Goal: Task Accomplishment & Management: Use online tool/utility

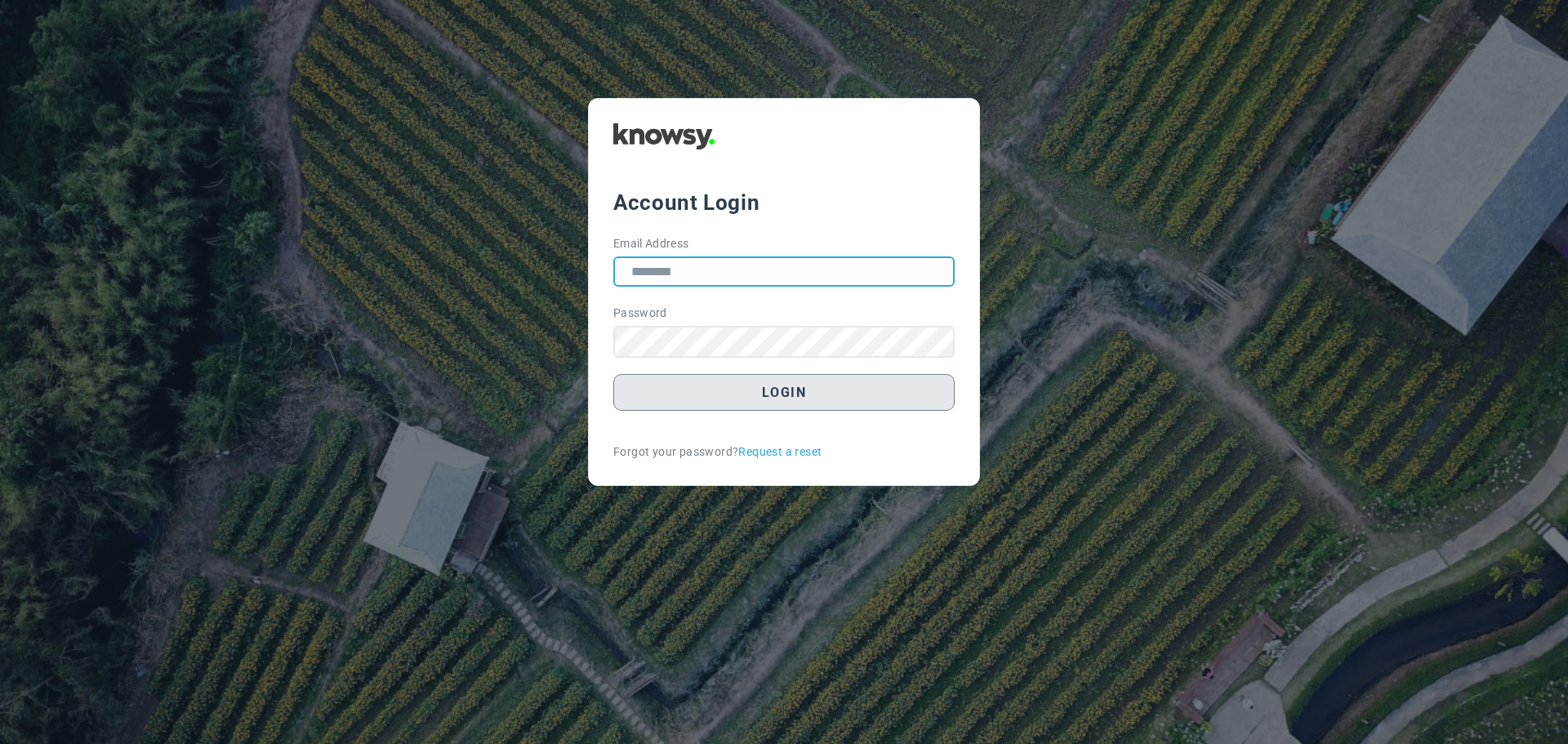
type input "**********"
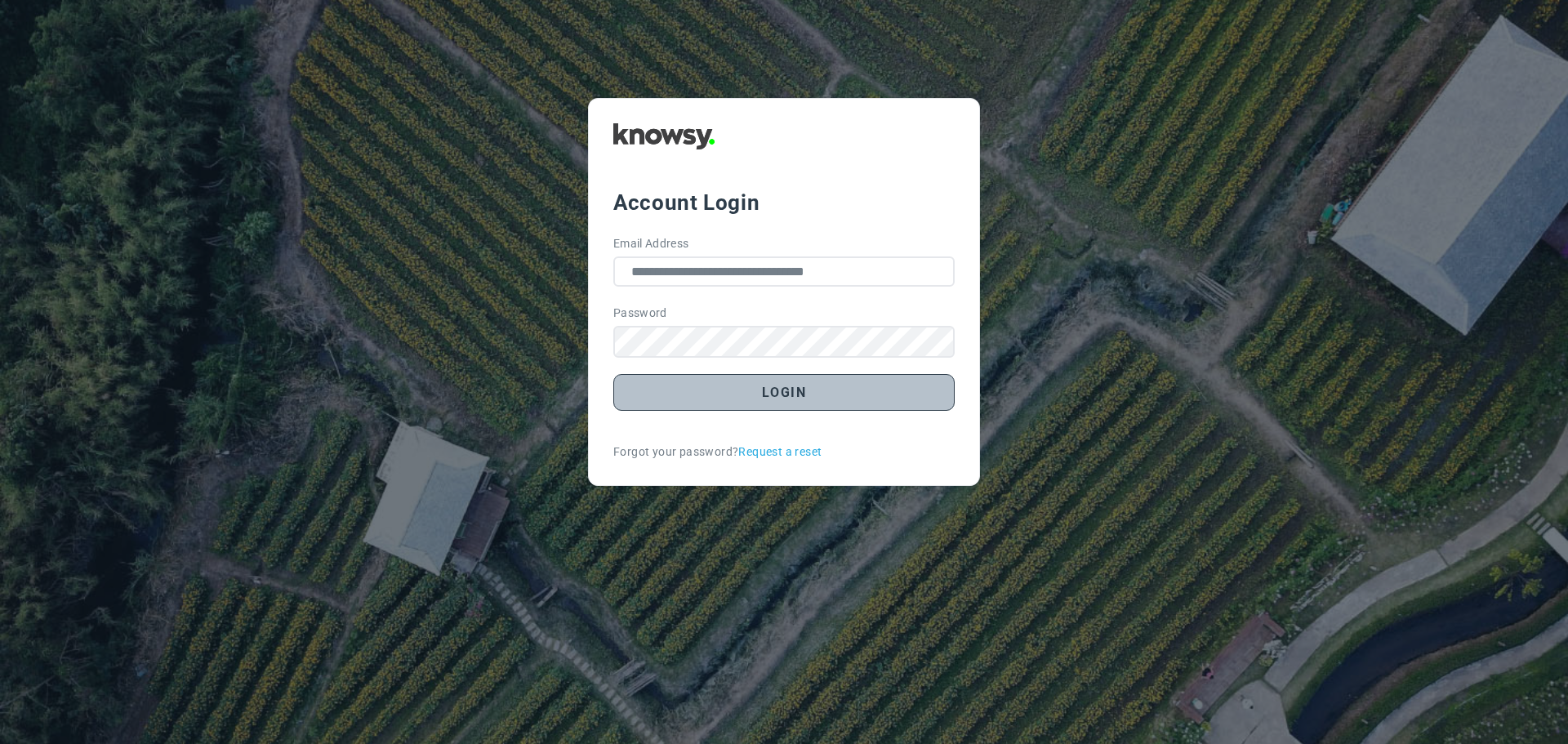
click at [784, 391] on button "Login" at bounding box center [784, 392] width 342 height 37
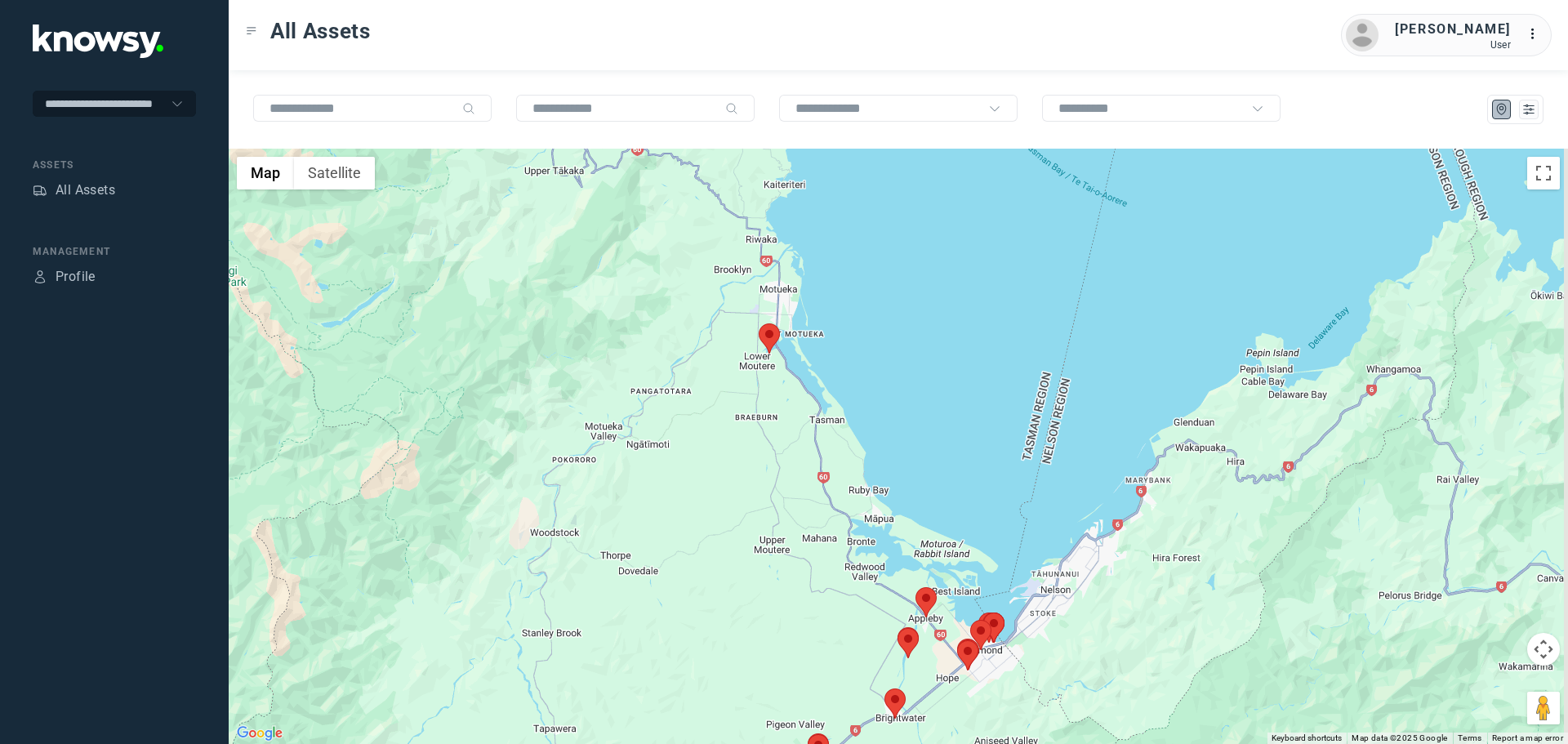
drag, startPoint x: 814, startPoint y: 339, endPoint x: 796, endPoint y: 463, distance: 125.3
click at [796, 462] on div at bounding box center [898, 446] width 1340 height 595
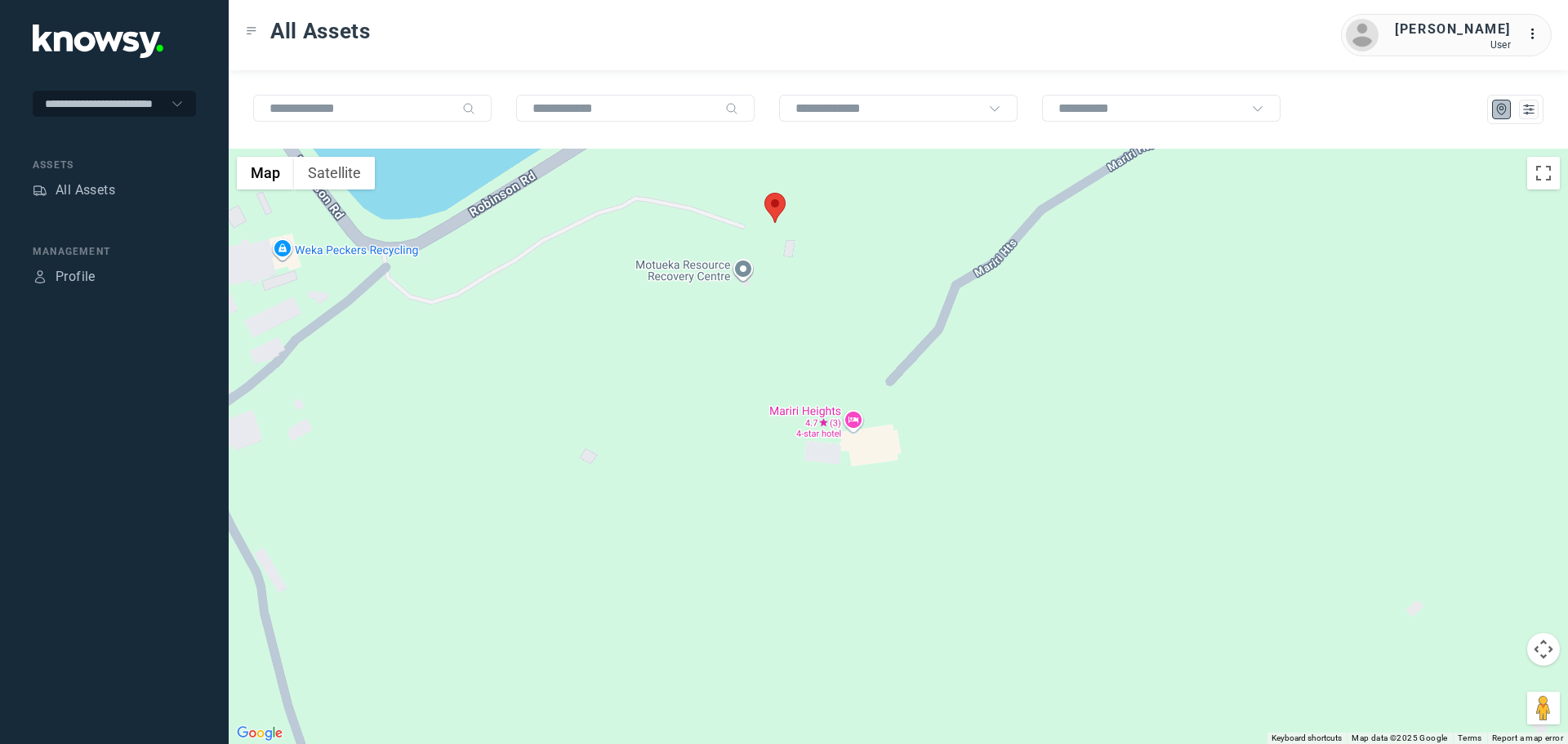
click at [765, 193] on area at bounding box center [765, 193] width 0 height 0
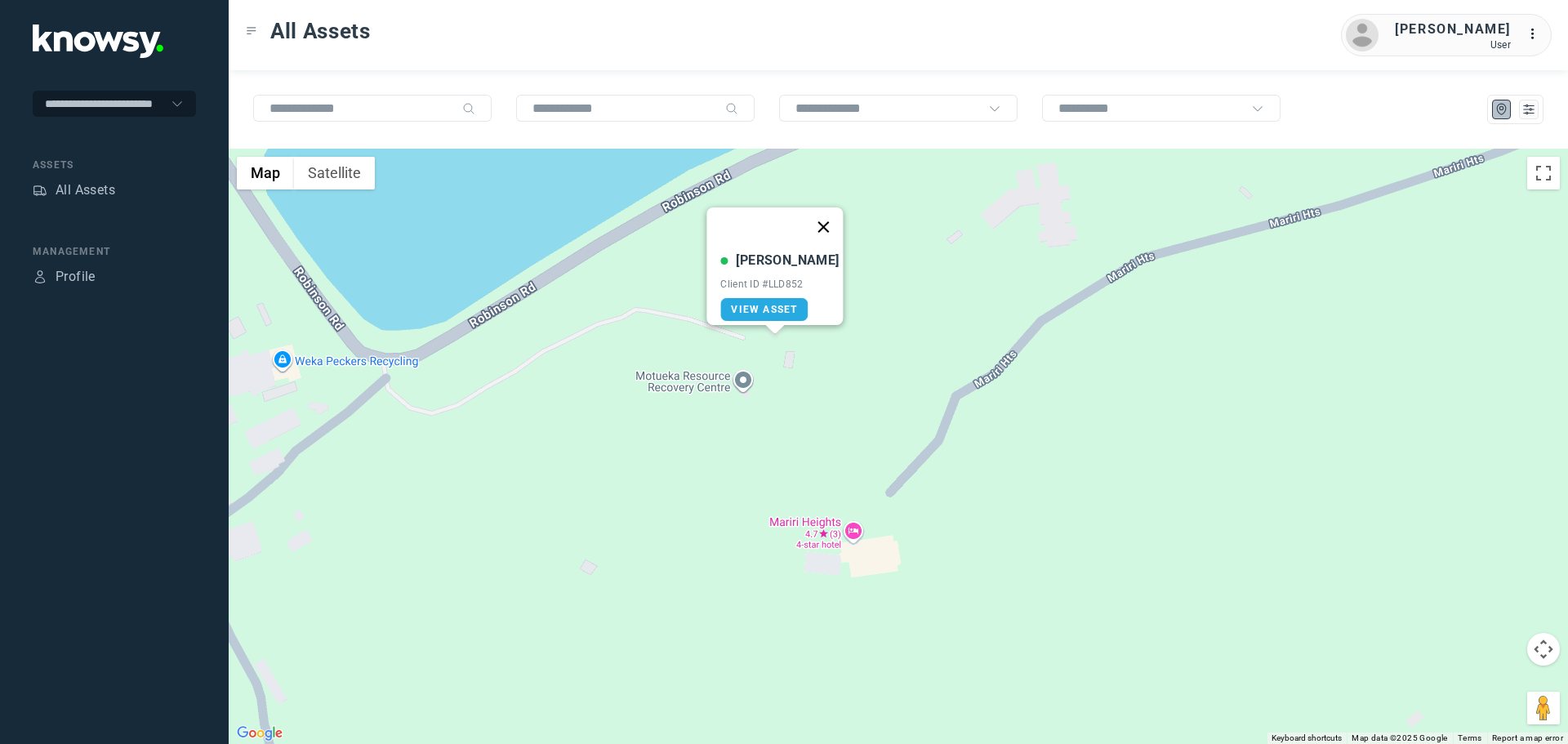
click at [818, 215] on button "Close" at bounding box center [825, 227] width 39 height 39
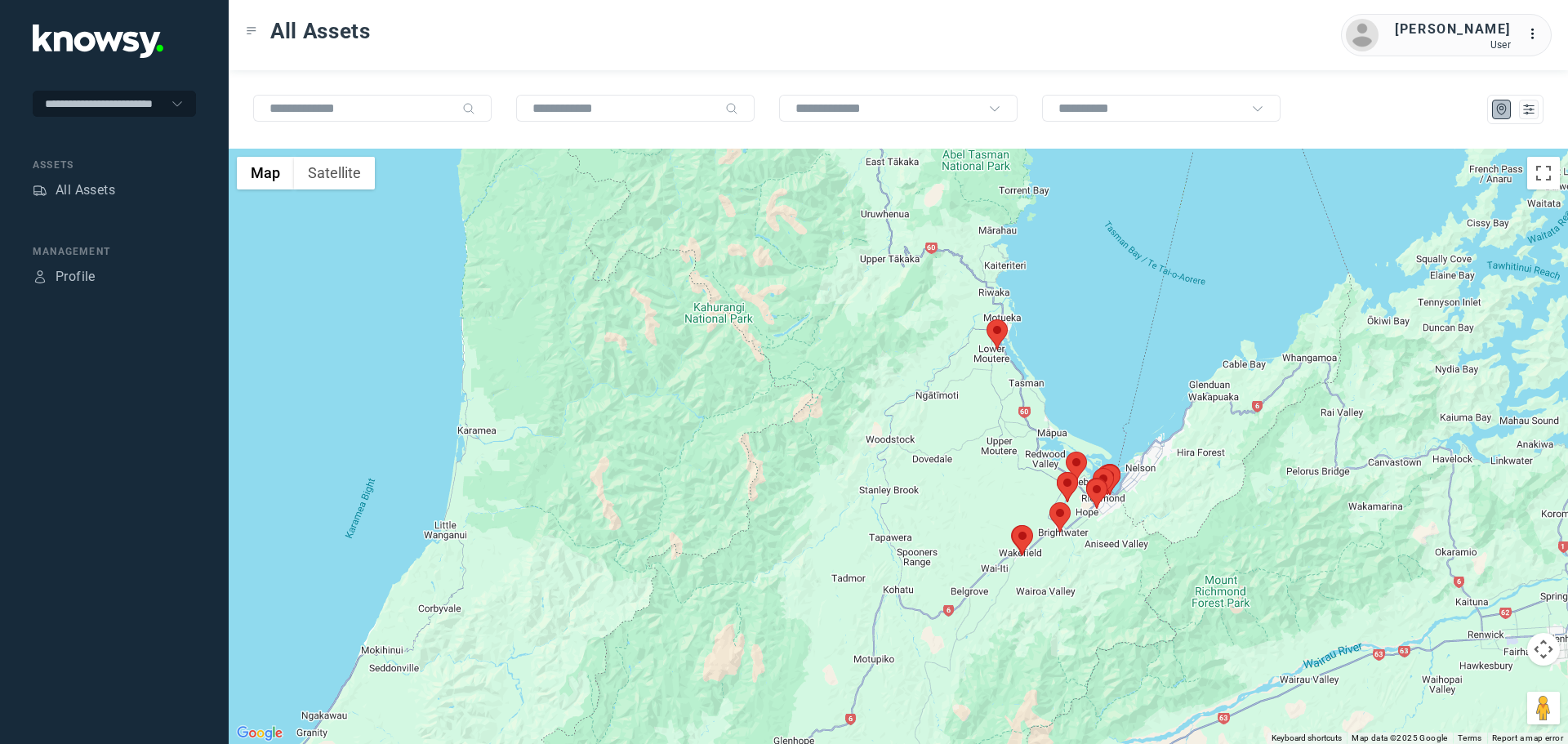
drag, startPoint x: 1162, startPoint y: 574, endPoint x: 1100, endPoint y: 521, distance: 81.6
click at [1101, 522] on div at bounding box center [898, 446] width 1340 height 595
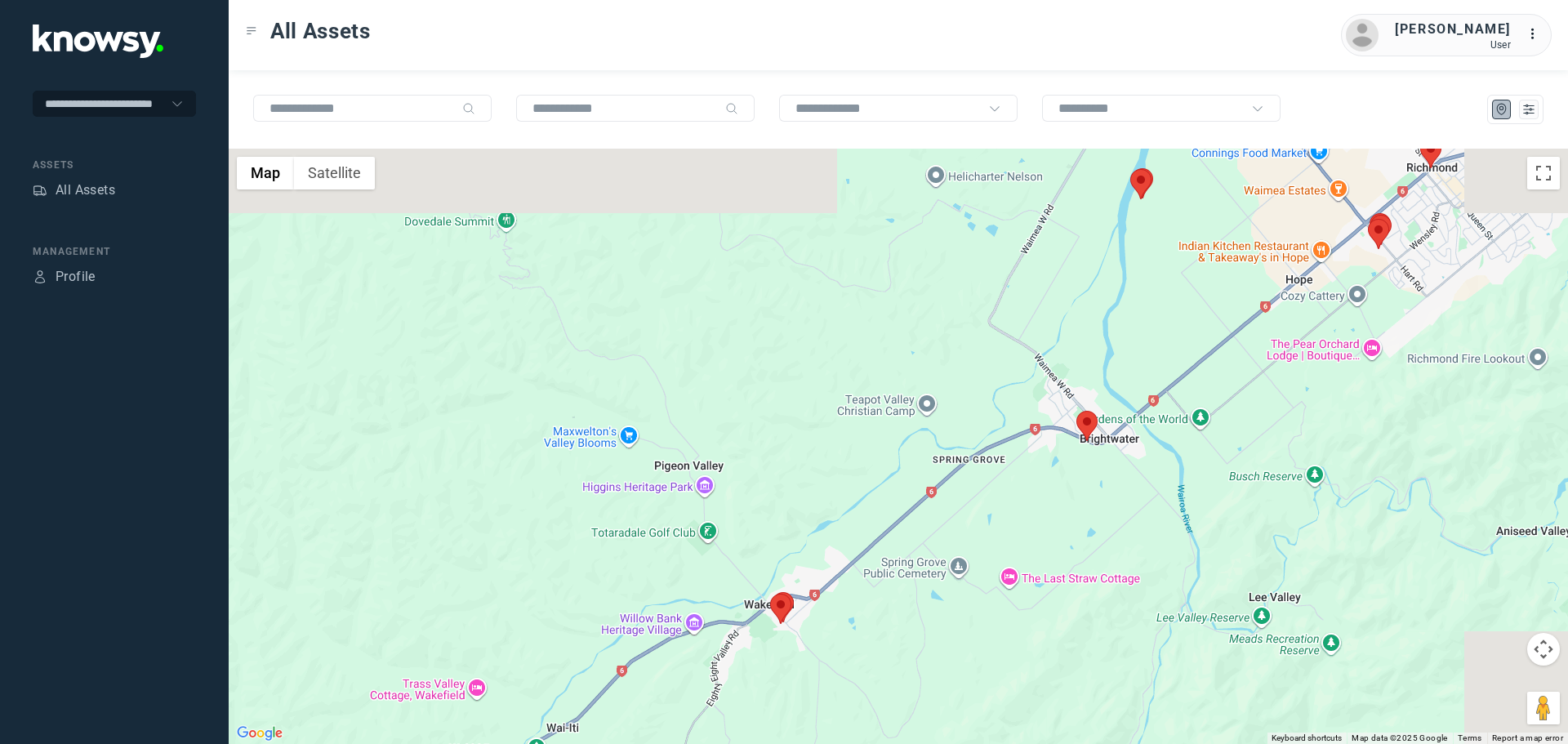
drag, startPoint x: 1145, startPoint y: 461, endPoint x: 995, endPoint y: 583, distance: 193.3
click at [995, 583] on div at bounding box center [898, 446] width 1340 height 595
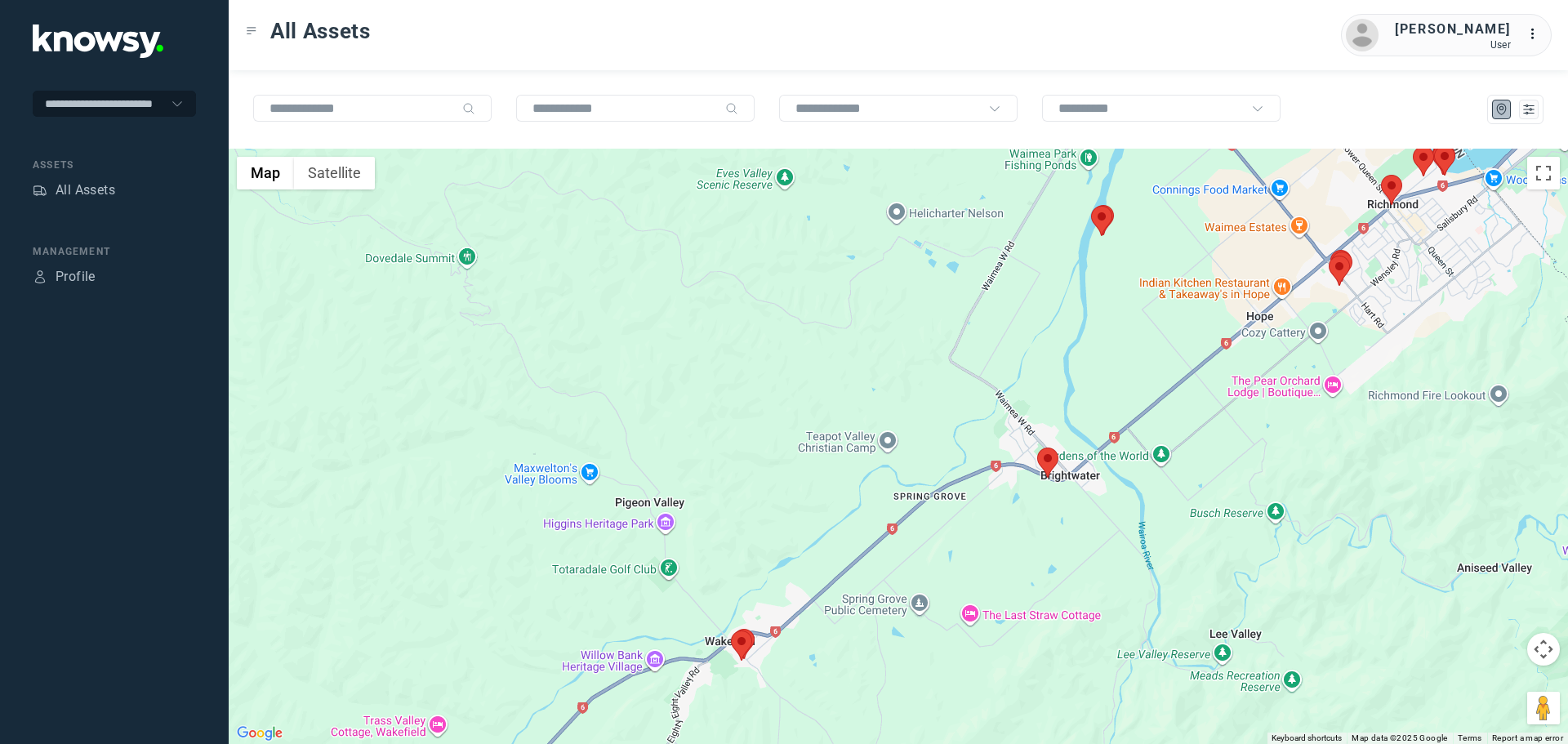
click at [1038, 448] on area at bounding box center [1038, 448] width 0 height 0
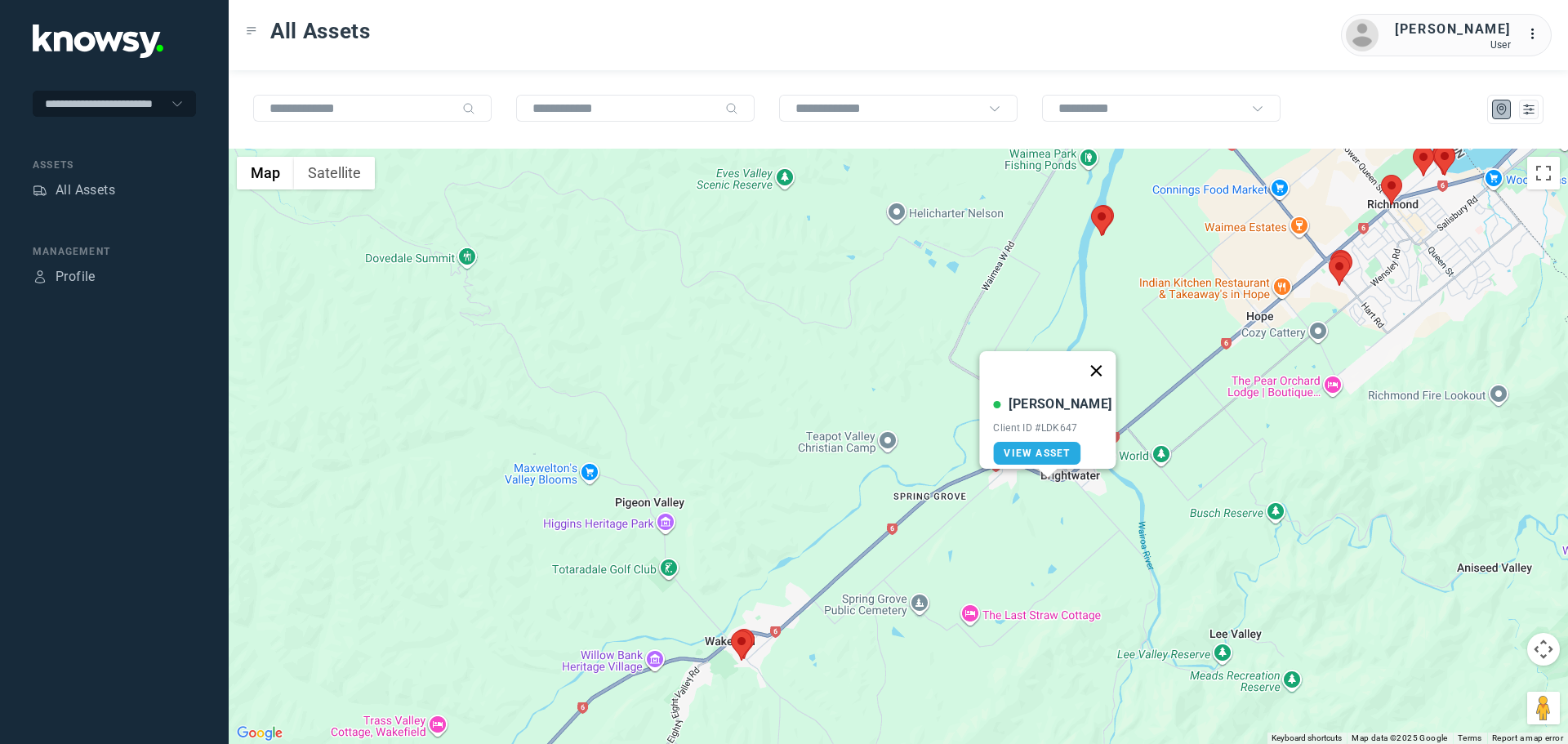
click at [1088, 360] on button "Close" at bounding box center [1097, 371] width 39 height 39
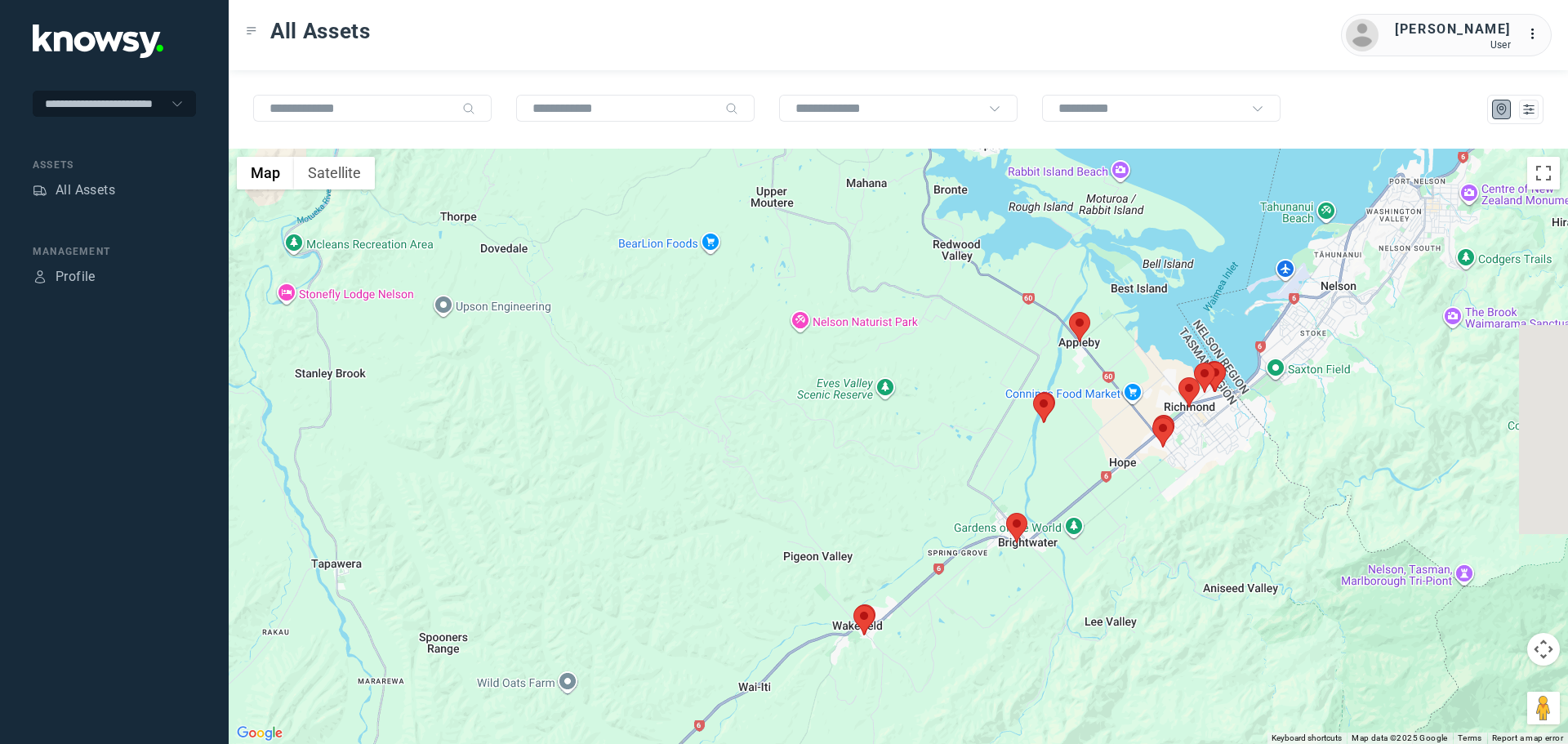
drag, startPoint x: 1076, startPoint y: 400, endPoint x: 941, endPoint y: 513, distance: 176.1
click at [941, 513] on div at bounding box center [898, 446] width 1340 height 595
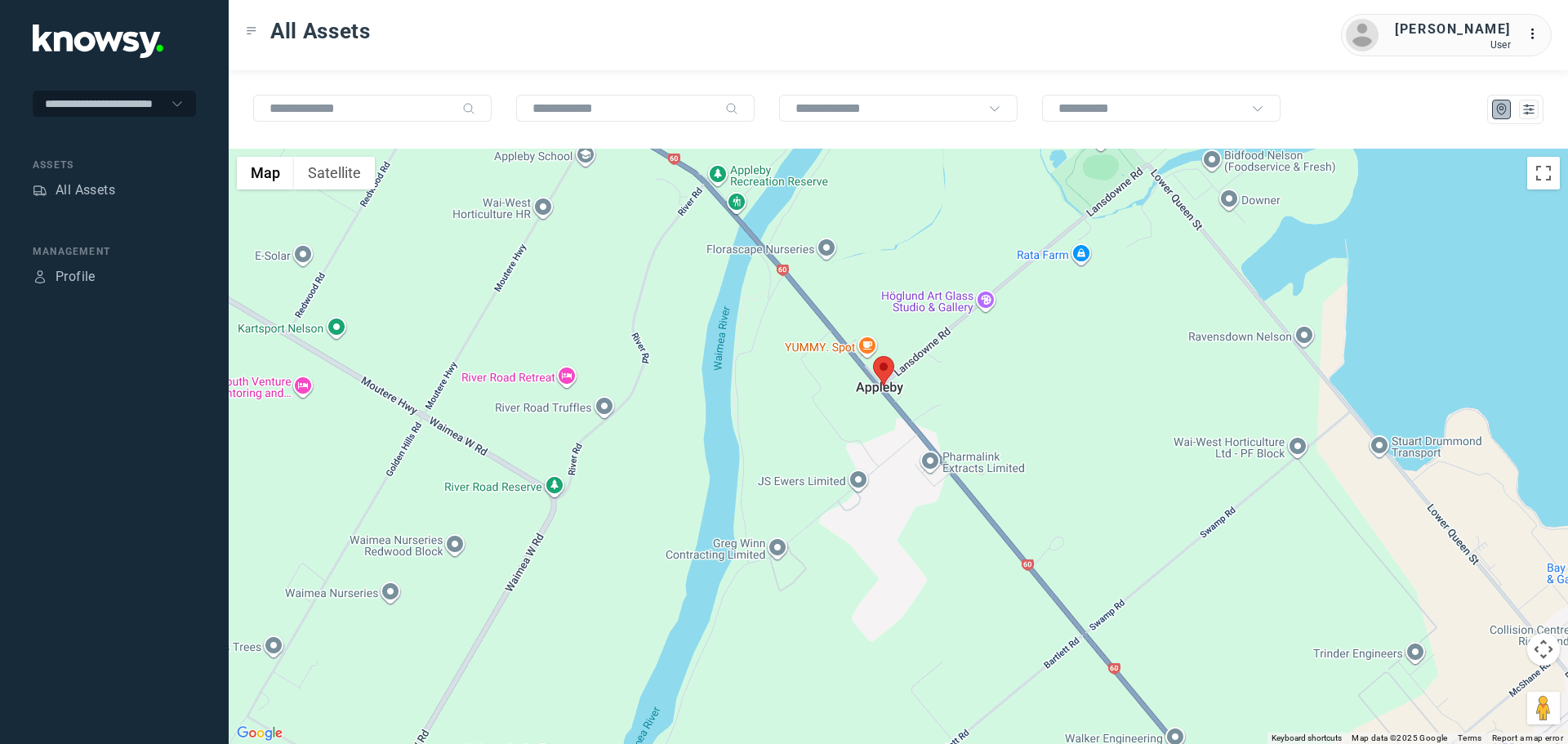
click at [874, 356] on area at bounding box center [874, 356] width 0 height 0
click at [929, 269] on button "Close" at bounding box center [917, 279] width 39 height 39
drag, startPoint x: 870, startPoint y: 511, endPoint x: 901, endPoint y: 388, distance: 126.8
click at [898, 396] on div "To navigate, press the arrow keys." at bounding box center [898, 446] width 1340 height 595
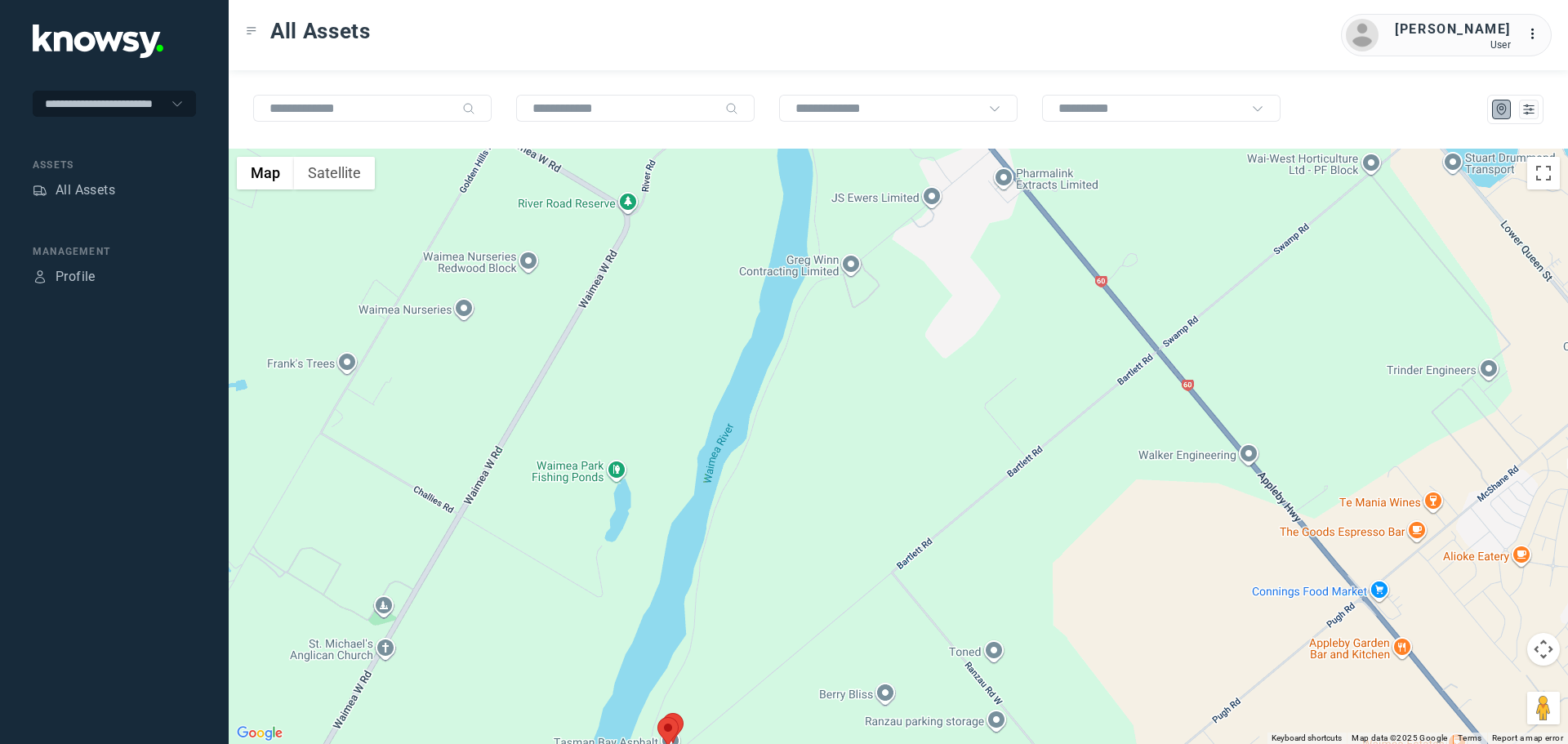
drag, startPoint x: 828, startPoint y: 470, endPoint x: 885, endPoint y: 393, distance: 95.8
click at [878, 403] on div at bounding box center [898, 446] width 1340 height 595
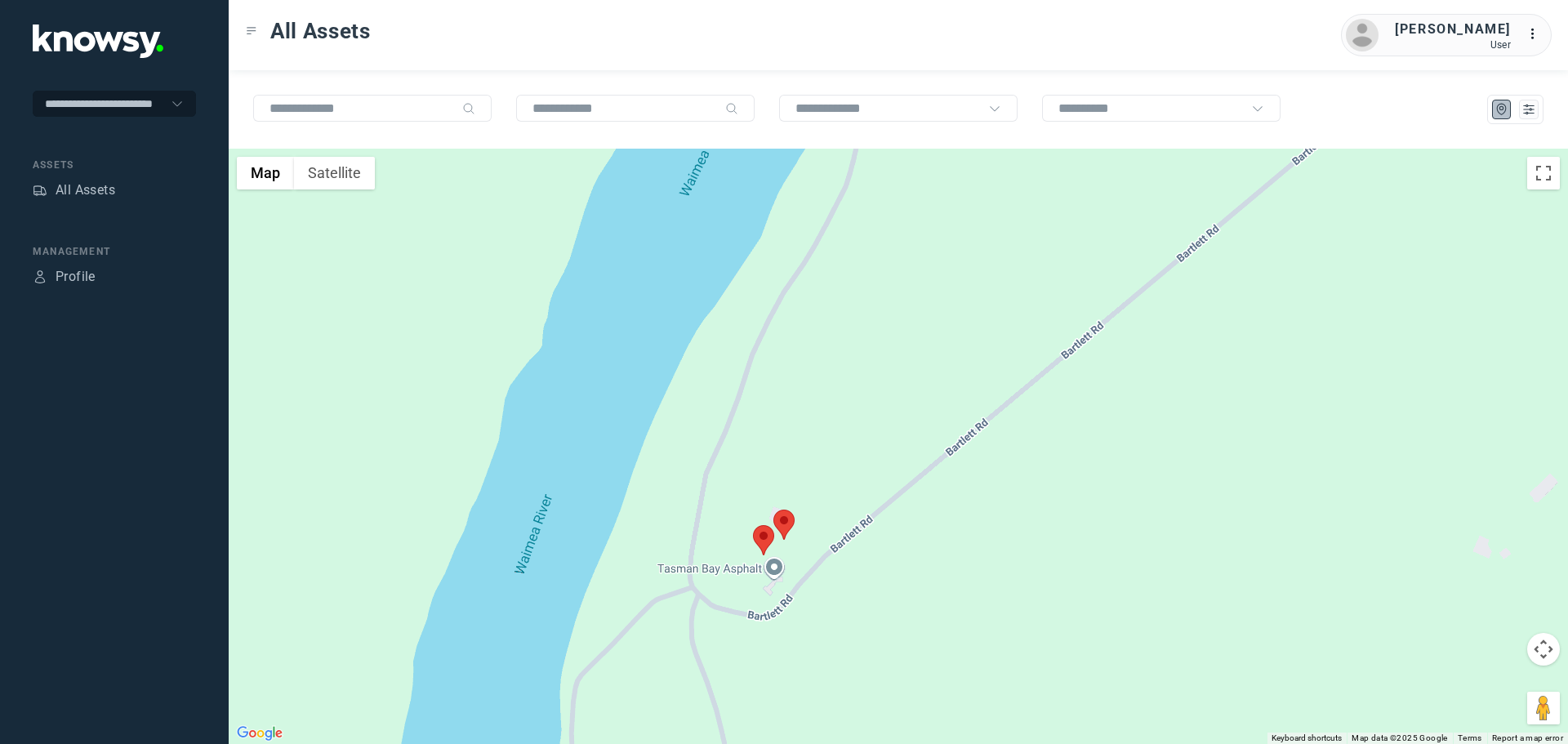
click at [781, 510] on img at bounding box center [784, 525] width 21 height 30
click at [774, 509] on area at bounding box center [774, 509] width 0 height 0
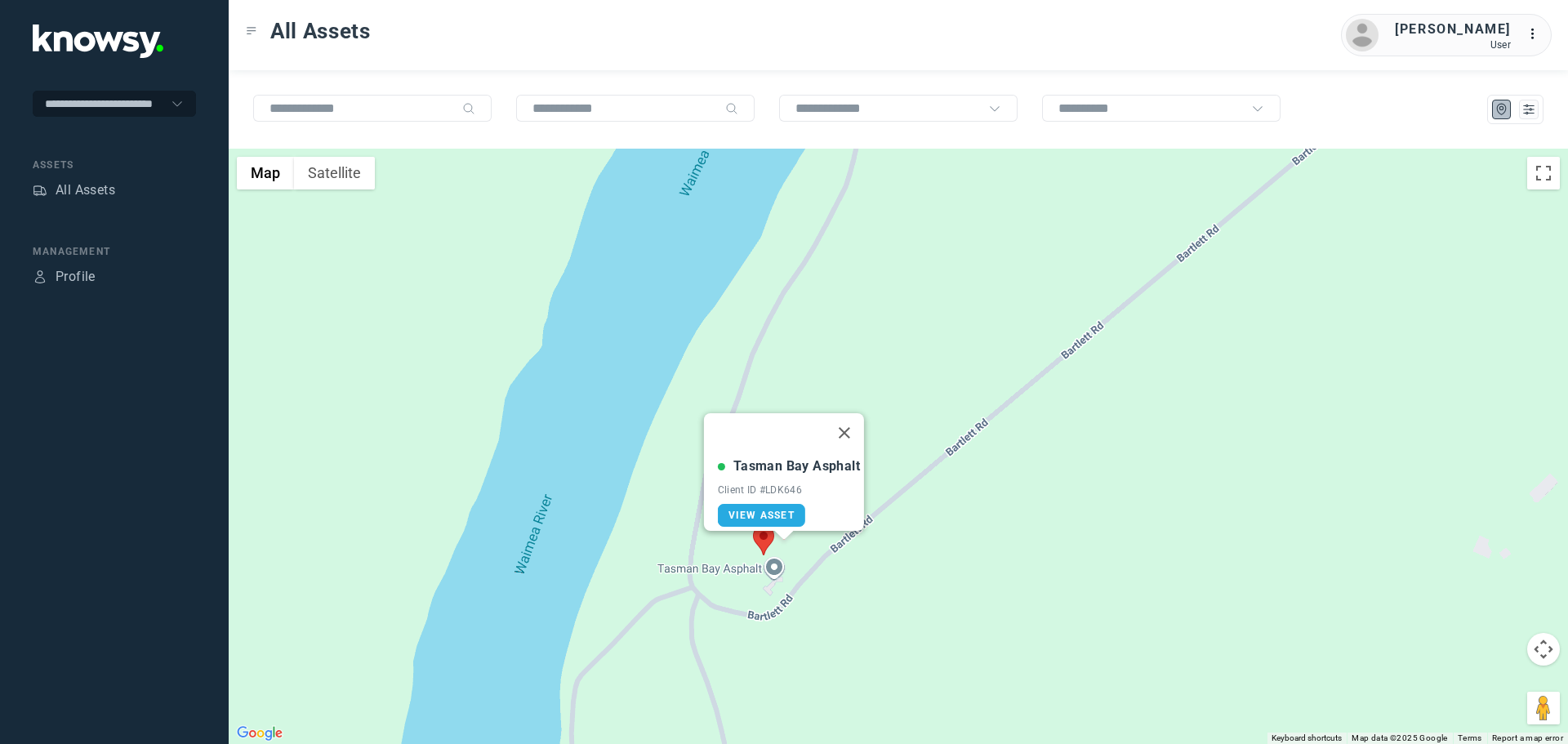
click at [753, 525] on area at bounding box center [753, 525] width 0 height 0
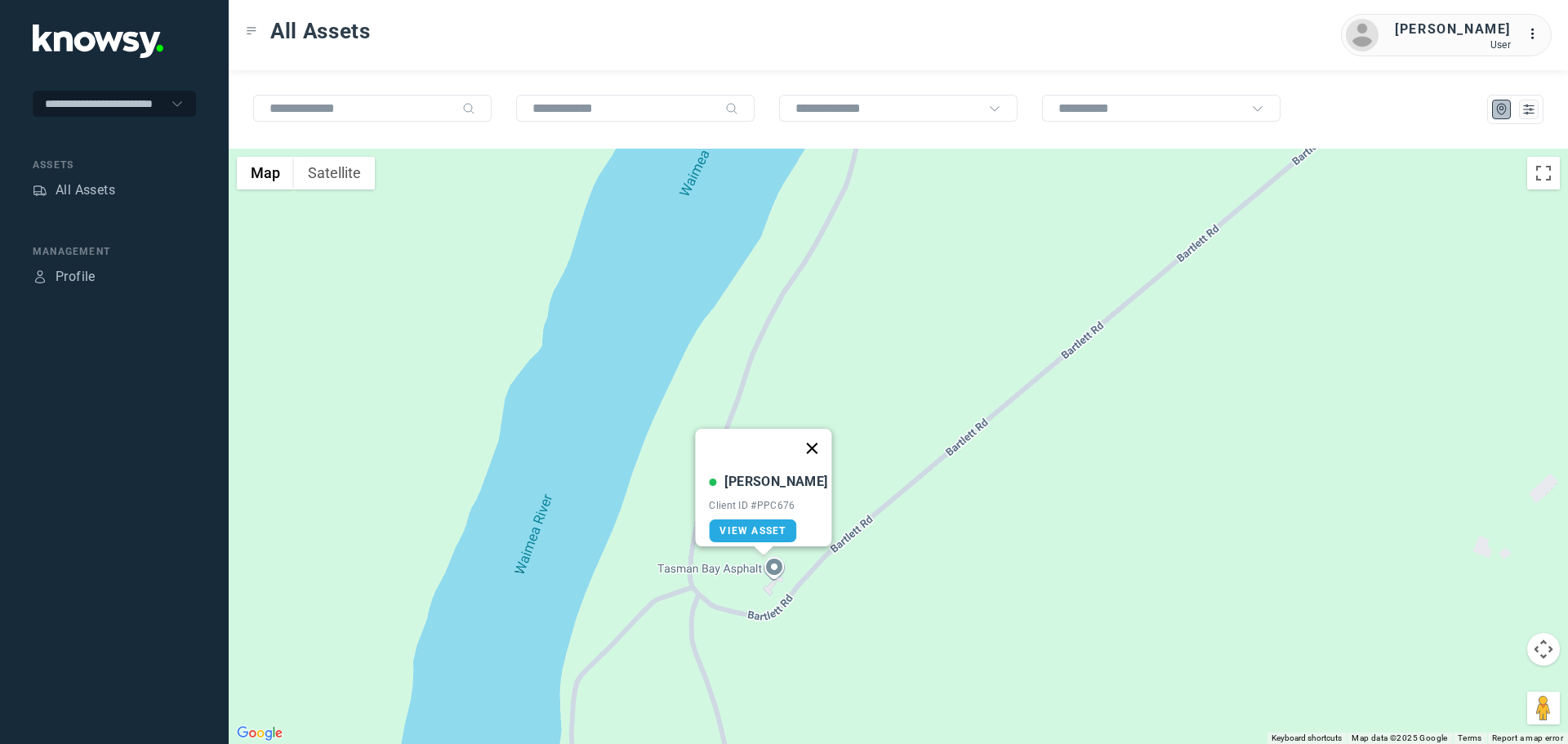
click at [809, 439] on button "Close" at bounding box center [813, 449] width 39 height 39
